Goal: Task Accomplishment & Management: Use online tool/utility

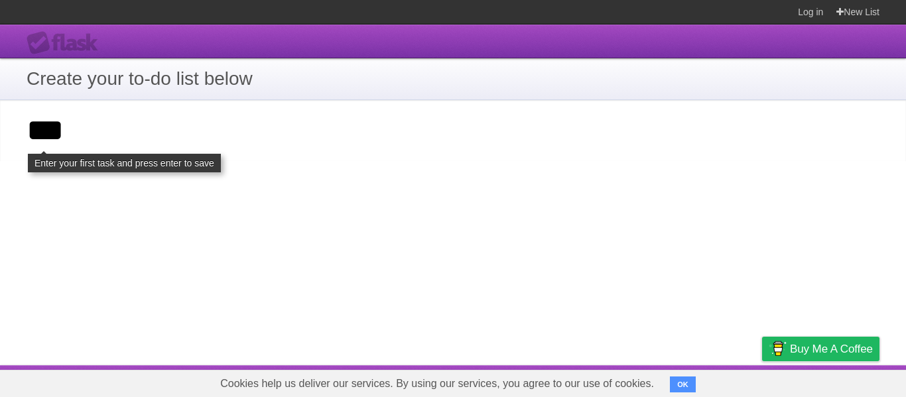
type input "***"
click input "**********" at bounding box center [0, 0] width 0 height 0
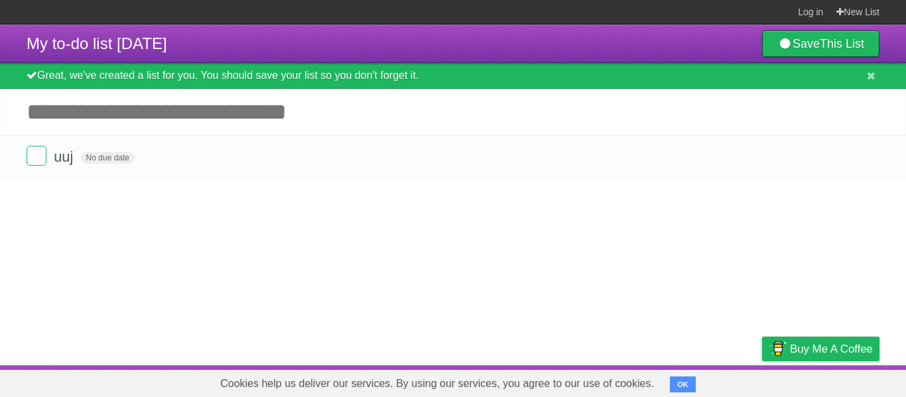
click at [70, 156] on span "uuj" at bounding box center [65, 157] width 23 height 17
